Goal: Transaction & Acquisition: Purchase product/service

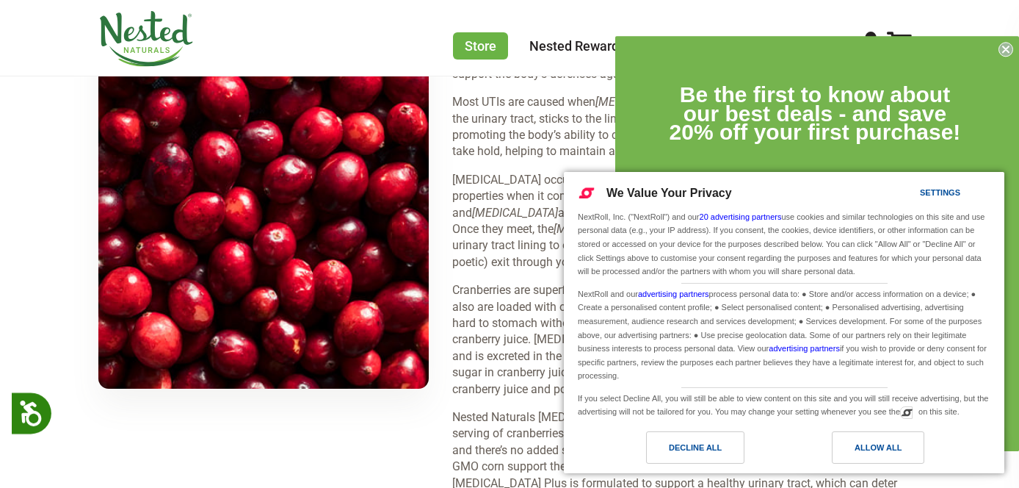
scroll to position [1950, 0]
